Goal: Communication & Community: Answer question/provide support

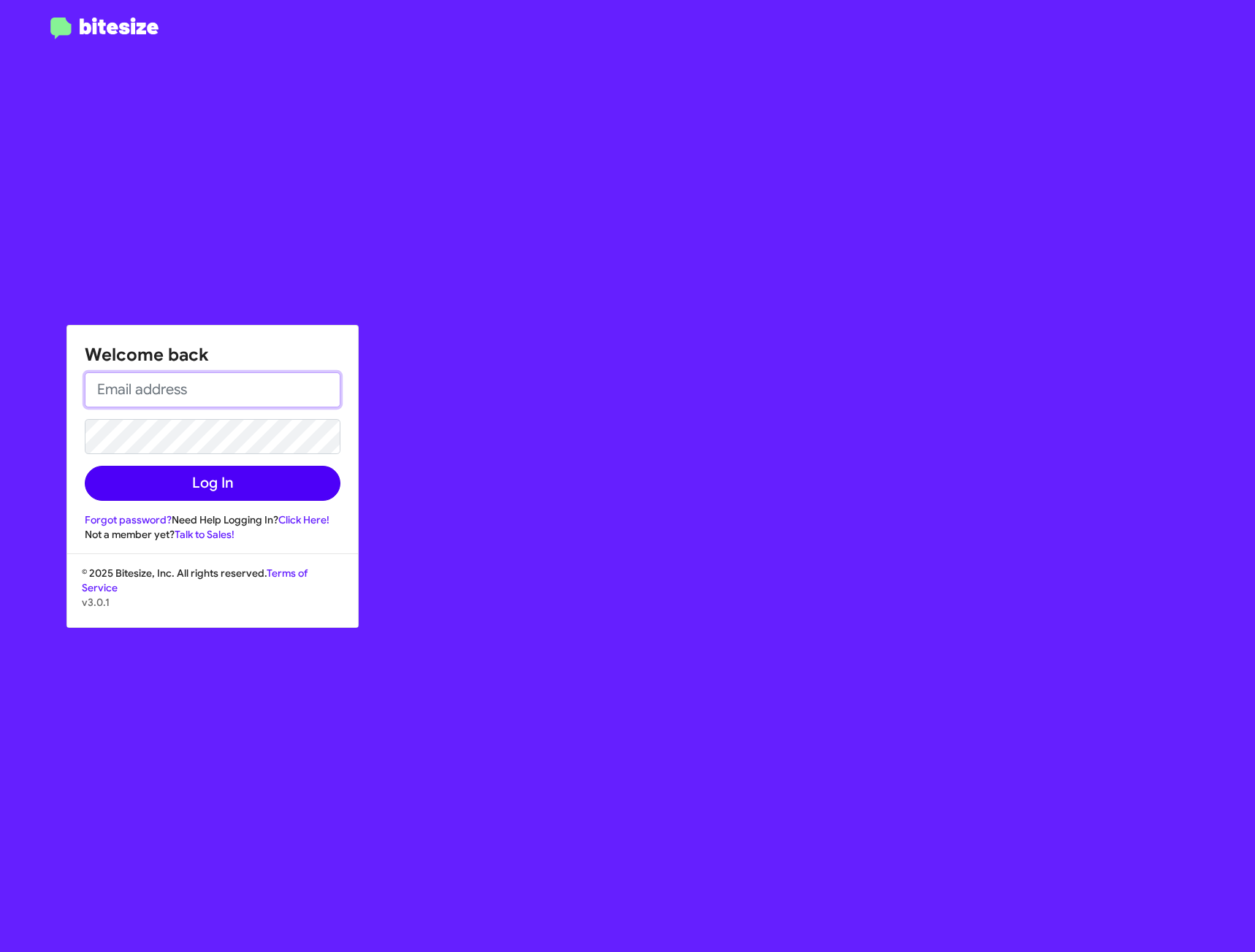
type input "[EMAIL_ADDRESS][PERSON_NAME][DOMAIN_NAME]"
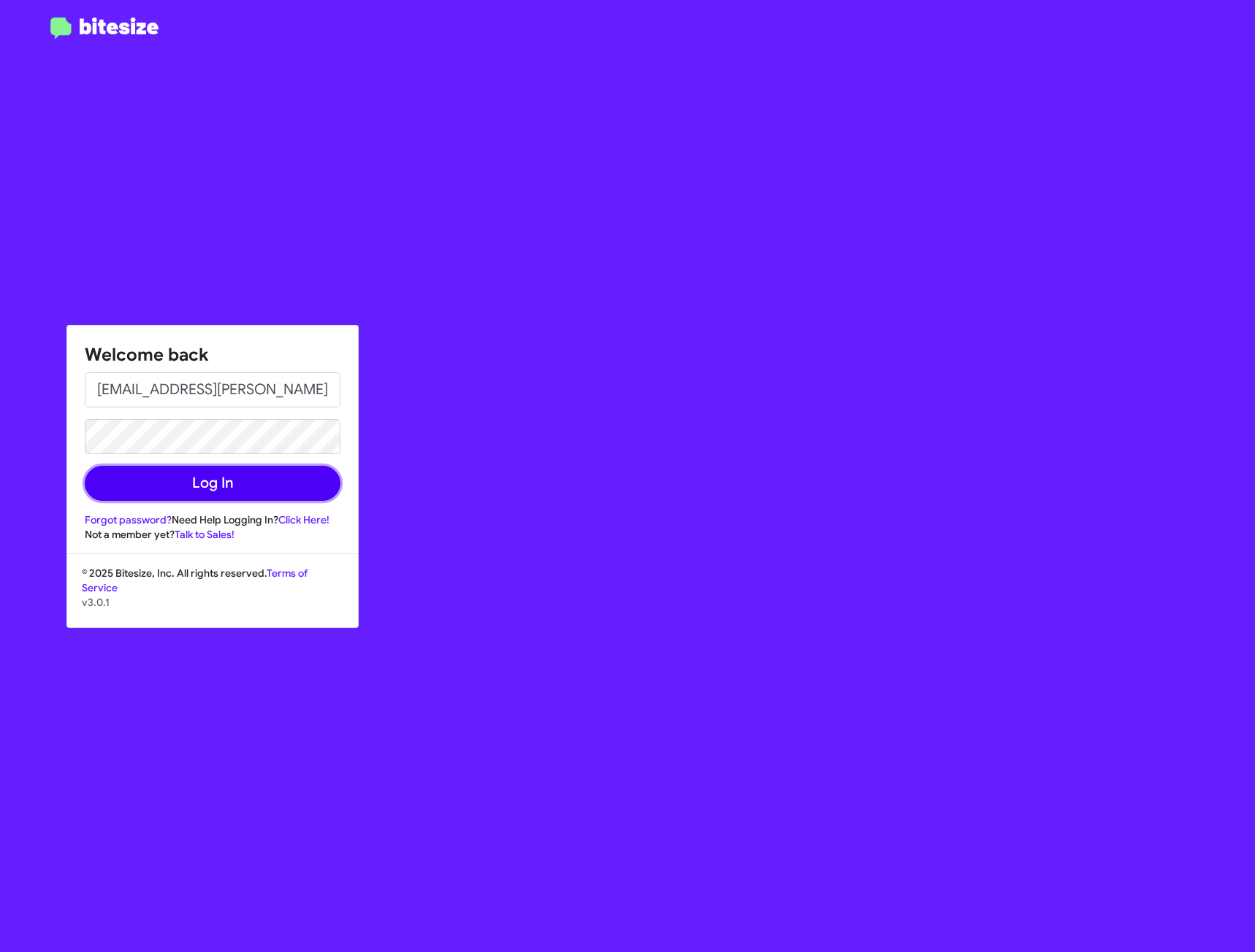
click at [122, 486] on button "Log In" at bounding box center [213, 483] width 255 height 35
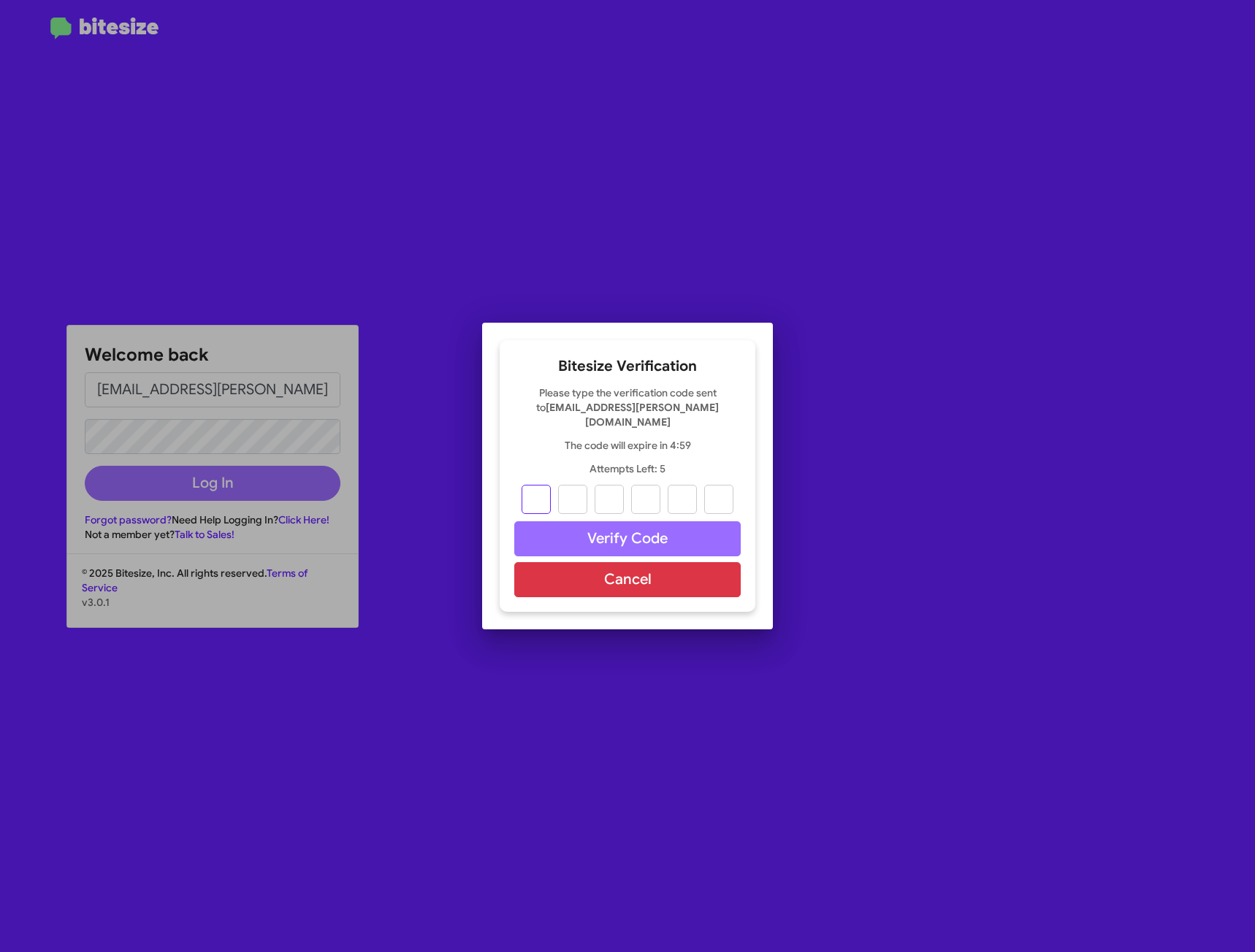
click at [531, 492] on input "text" at bounding box center [536, 499] width 29 height 29
click at [543, 491] on input "text" at bounding box center [536, 499] width 29 height 29
type input "5"
type input "1"
type input "0"
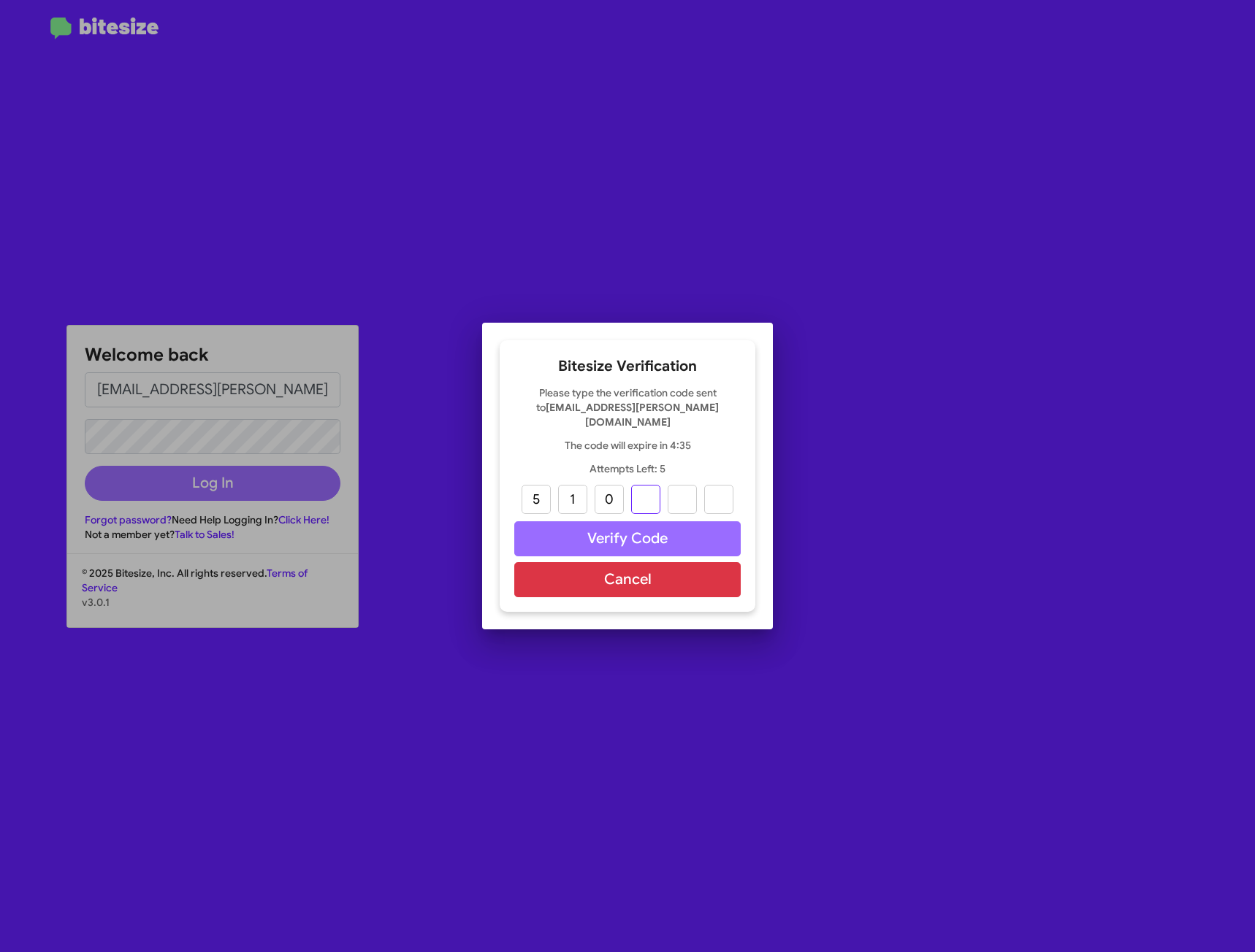
type input "5"
type input "6"
click at [572, 527] on button "Verify Code" at bounding box center [627, 539] width 226 height 35
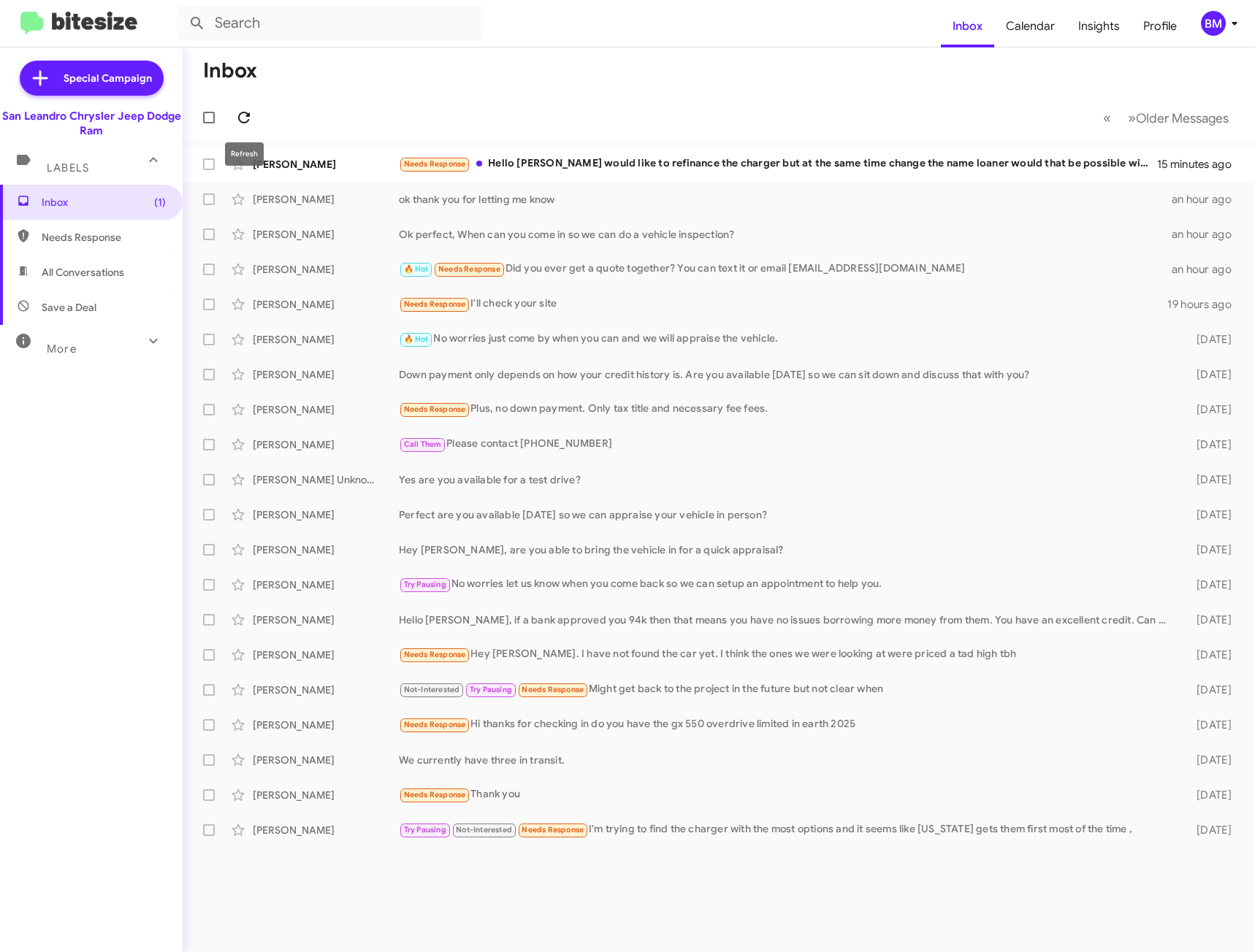
click at [242, 114] on icon at bounding box center [244, 118] width 18 height 18
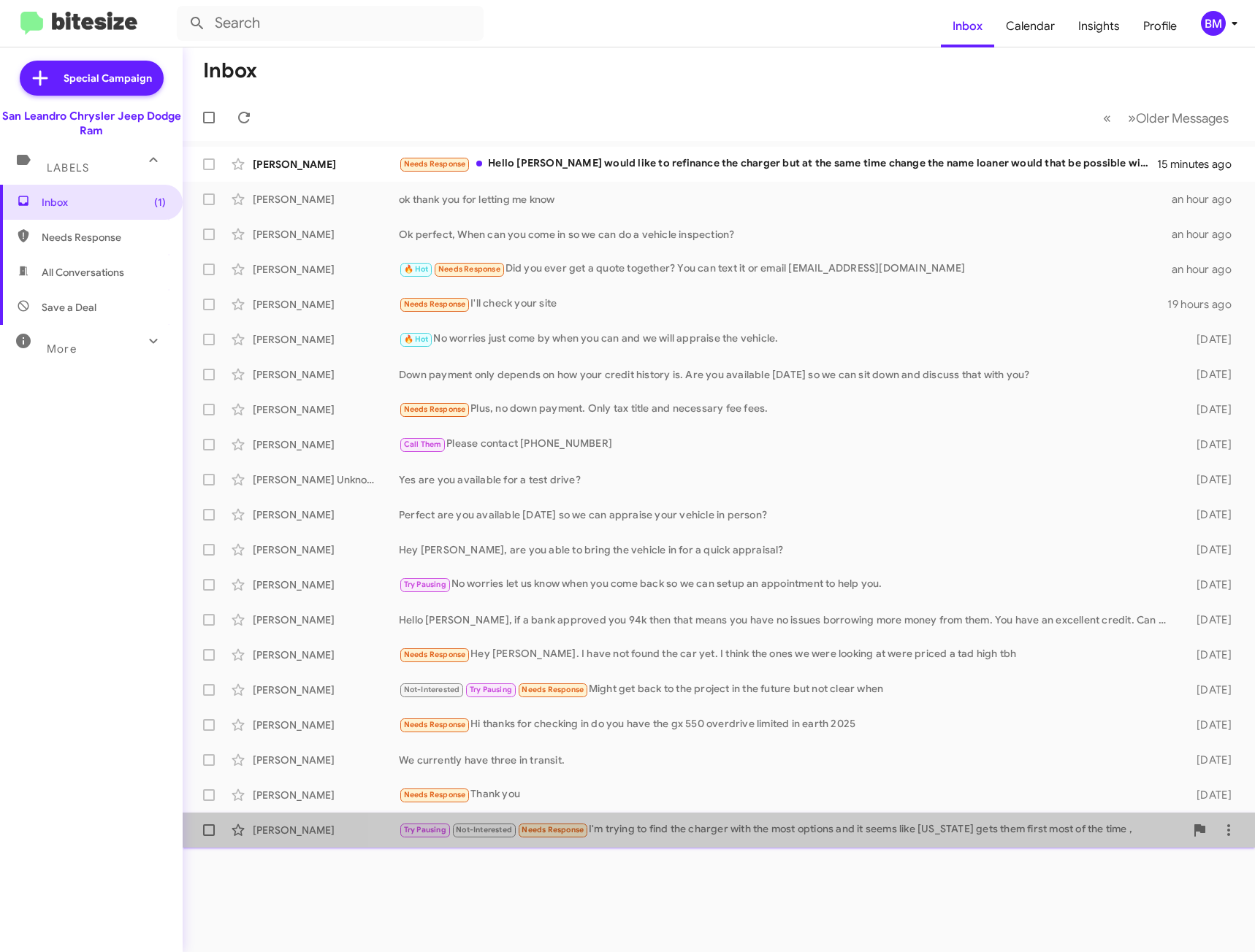
click at [788, 838] on div "Try Pausing Not-Interested Needs Response I'm trying to find the charger with t…" at bounding box center [791, 830] width 786 height 17
